Goal: Information Seeking & Learning: Learn about a topic

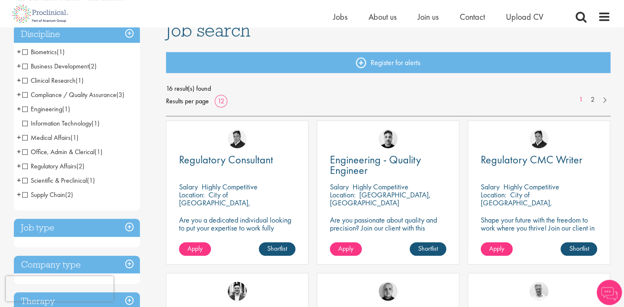
scroll to position [69, 0]
click at [63, 81] on span "Clinical Research" at bounding box center [48, 80] width 53 height 9
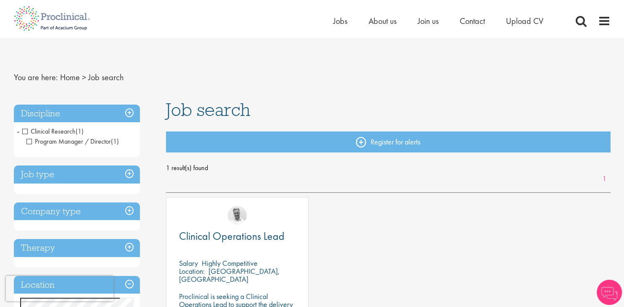
click at [130, 113] on h3 "Discipline" at bounding box center [77, 114] width 126 height 18
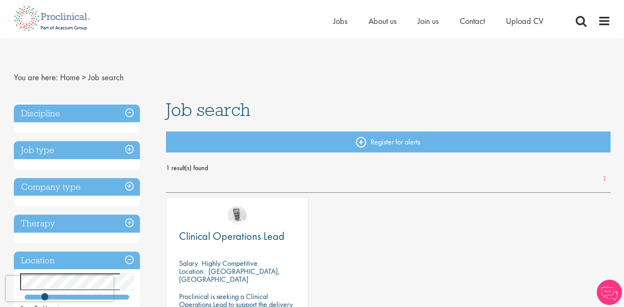
click at [130, 113] on h3 "Discipline" at bounding box center [77, 114] width 126 height 18
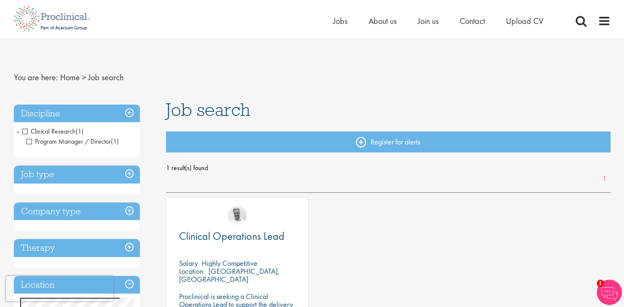
click at [28, 130] on span "Clinical Research" at bounding box center [48, 131] width 53 height 9
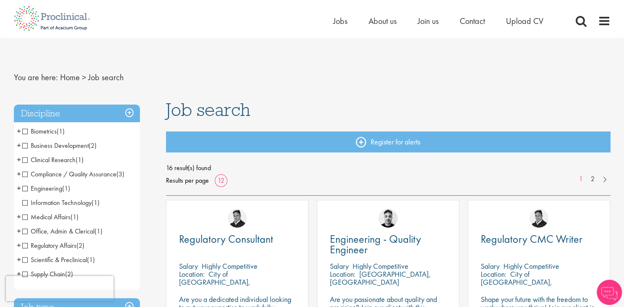
click at [23, 132] on span "Biometrics" at bounding box center [39, 131] width 34 height 9
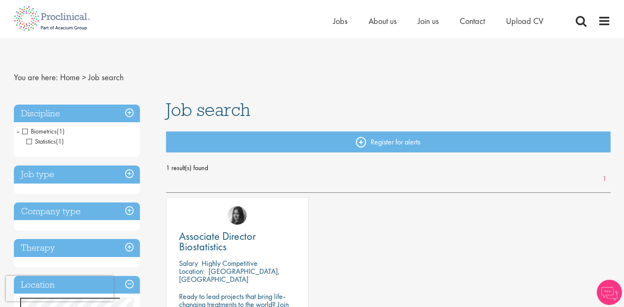
click at [26, 130] on span "Biometrics" at bounding box center [39, 131] width 34 height 9
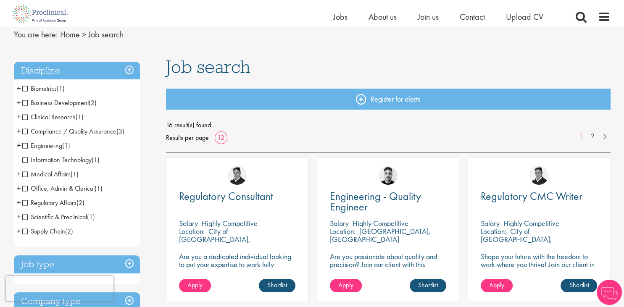
scroll to position [36, 0]
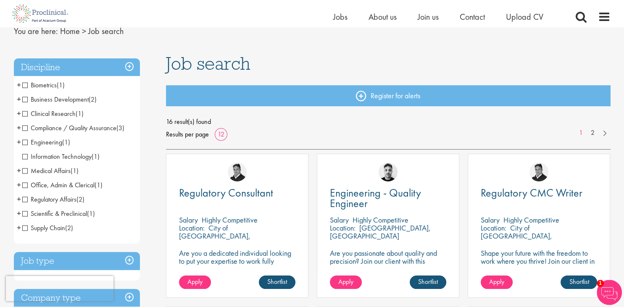
click at [38, 127] on span "Compliance / Quality Assurance" at bounding box center [69, 128] width 94 height 9
